Goal: Transaction & Acquisition: Book appointment/travel/reservation

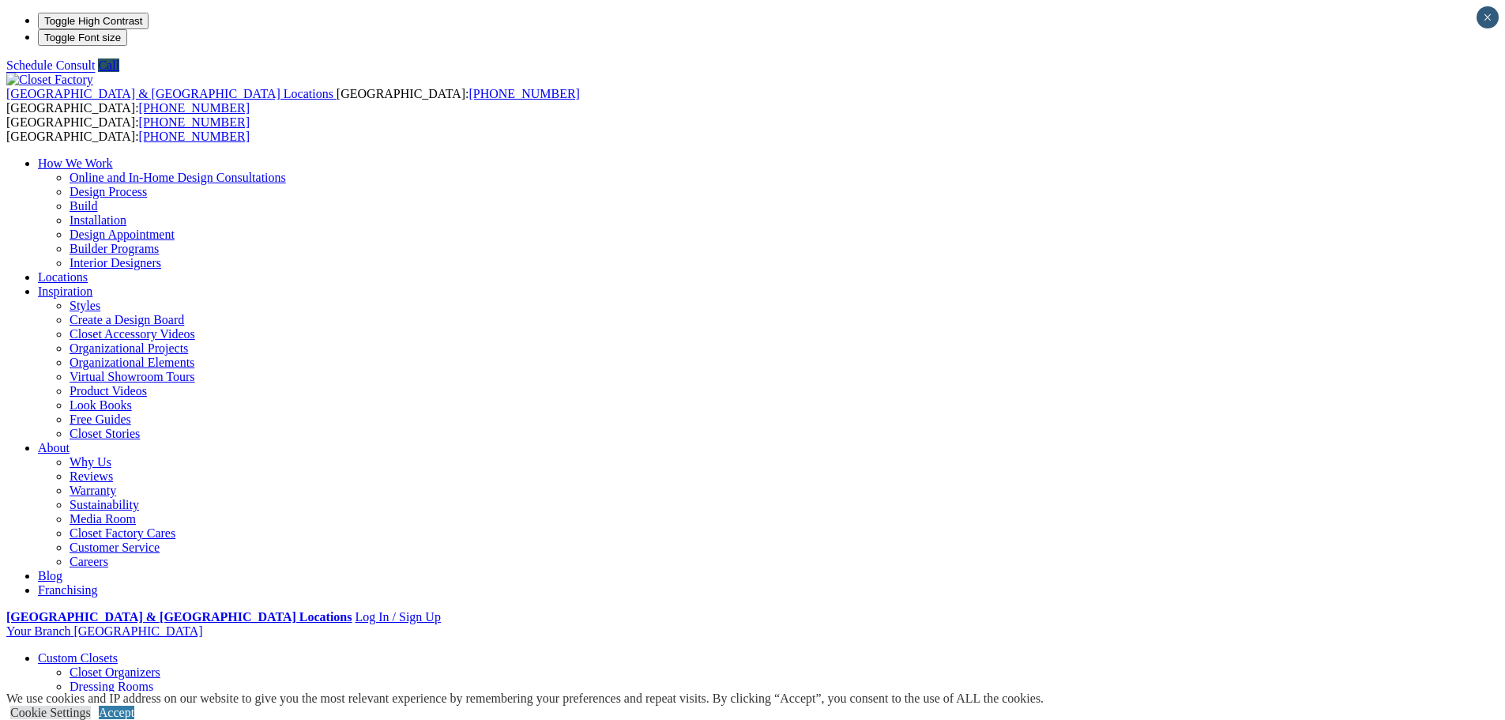
click at [156, 708] on link "Reach-in Closets" at bounding box center [113, 714] width 86 height 13
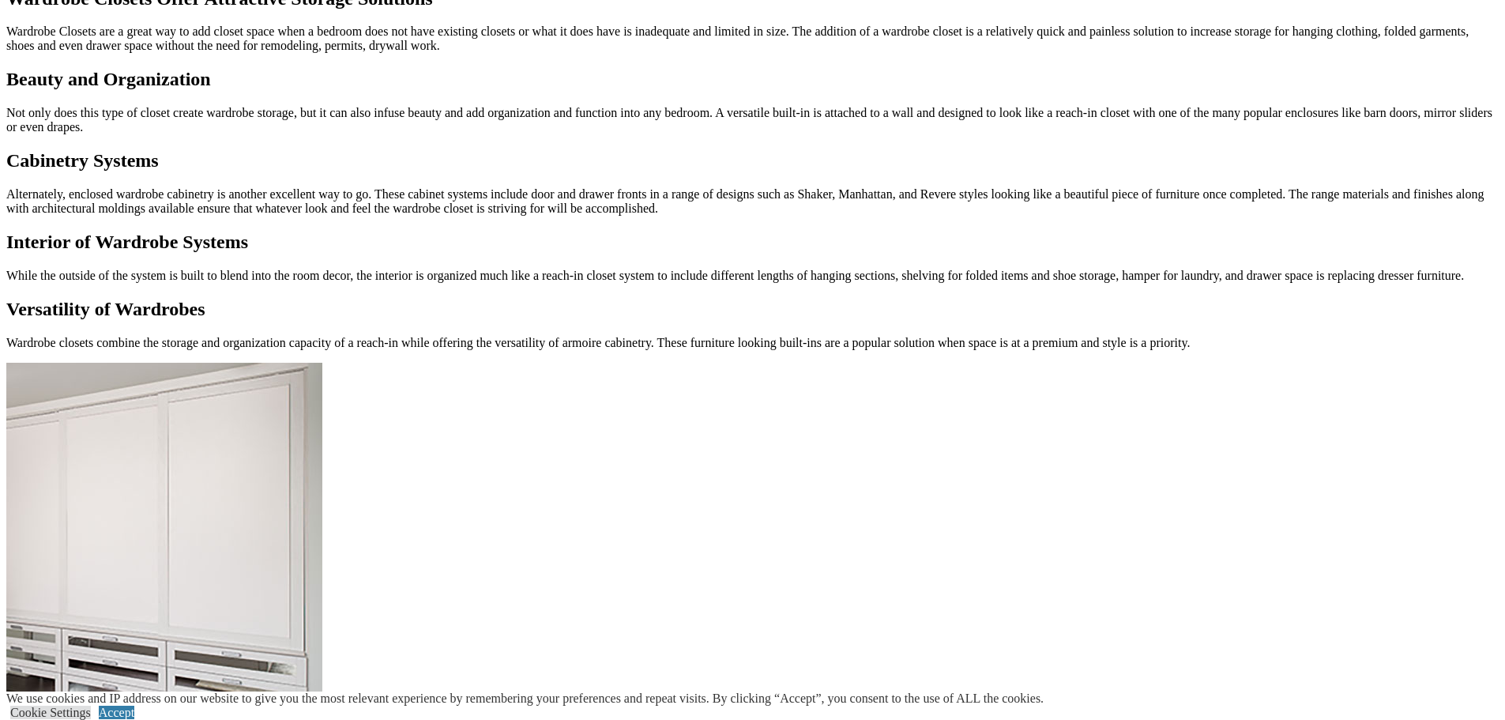
scroll to position [1580, 0]
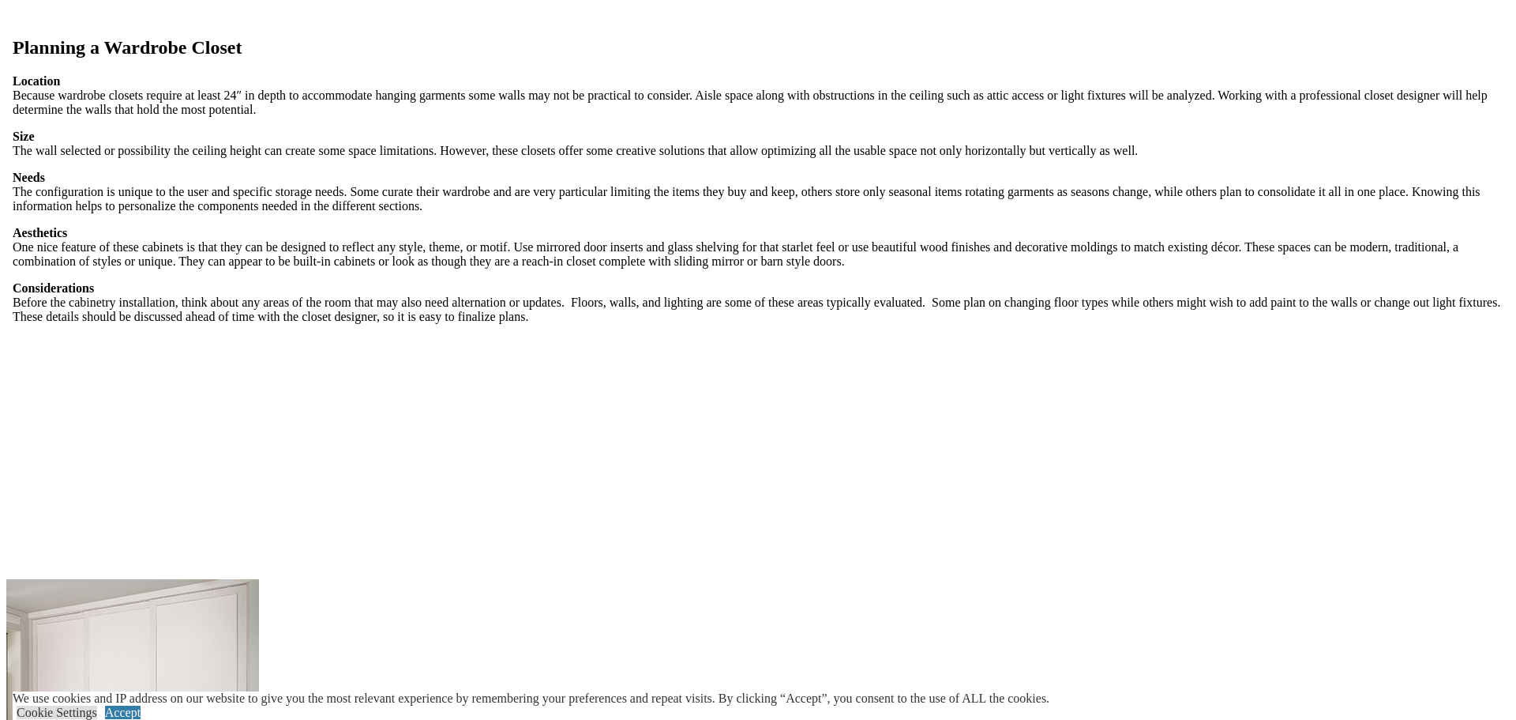
scroll to position [2054, 0]
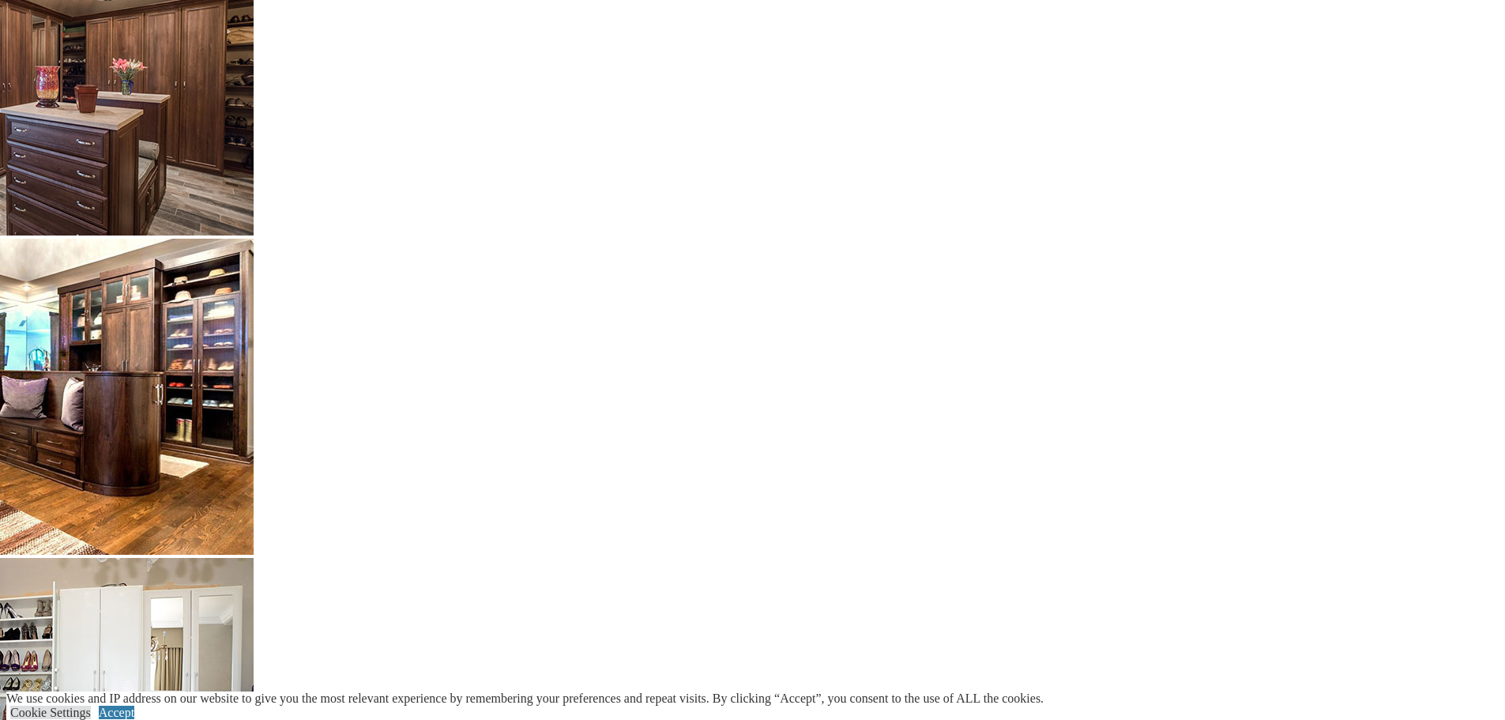
scroll to position [3633, 0]
